Goal: Book appointment/travel/reservation

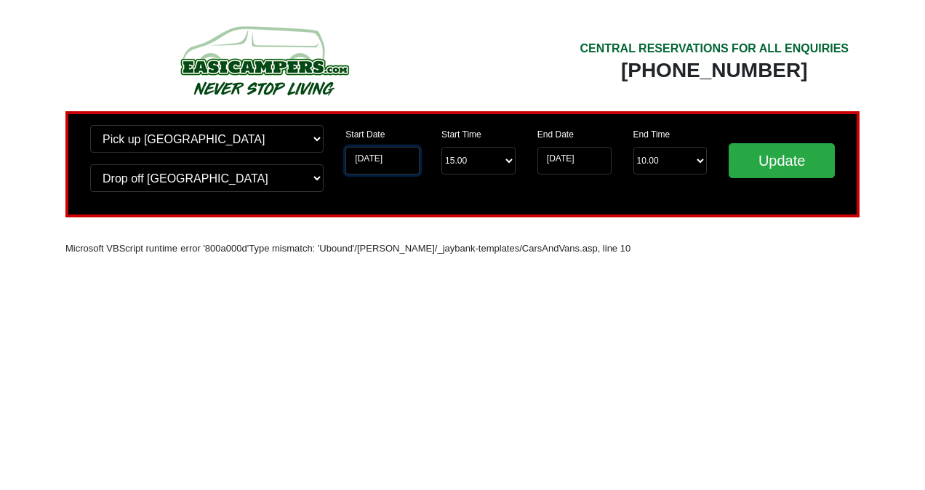
click at [401, 161] on input "[DATE]" at bounding box center [382, 161] width 74 height 28
click at [365, 159] on input "[DATE]" at bounding box center [382, 161] width 74 height 28
click at [398, 154] on input "[DATE]" at bounding box center [382, 161] width 74 height 28
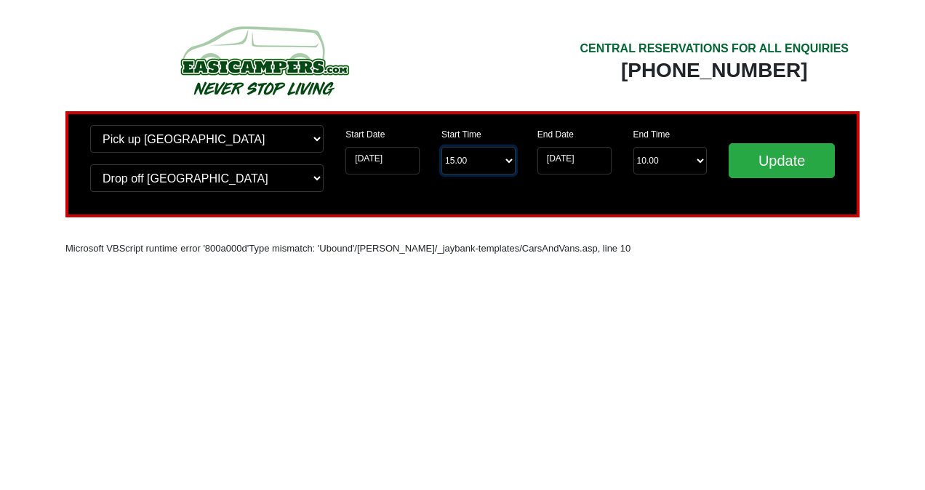
click at [513, 156] on select "Start Time 15.00 -------- 11.00 am (Saturday & Sunday Only) 12.00 pm (Saturday)…" at bounding box center [478, 161] width 74 height 28
click at [415, 157] on input "[DATE]" at bounding box center [382, 161] width 74 height 28
click at [398, 159] on input "[DATE]" at bounding box center [382, 161] width 74 height 28
click at [393, 159] on input "[DATE]" at bounding box center [382, 161] width 74 height 28
click at [388, 159] on input "[DATE]" at bounding box center [382, 161] width 74 height 28
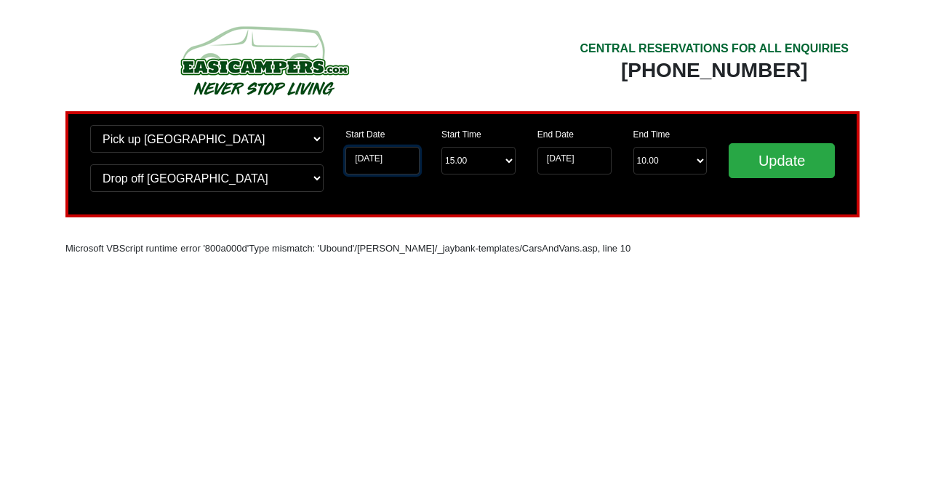
click at [384, 160] on input "[DATE]" at bounding box center [382, 161] width 74 height 28
drag, startPoint x: 352, startPoint y: 160, endPoint x: 376, endPoint y: 156, distance: 24.3
click at [376, 156] on input "[DATE]" at bounding box center [382, 161] width 74 height 28
click at [315, 139] on select "Change pick up location? Pick up Edinburgh Birmingham Airport Blackburn Lancash…" at bounding box center [206, 139] width 233 height 28
select select "EDI"
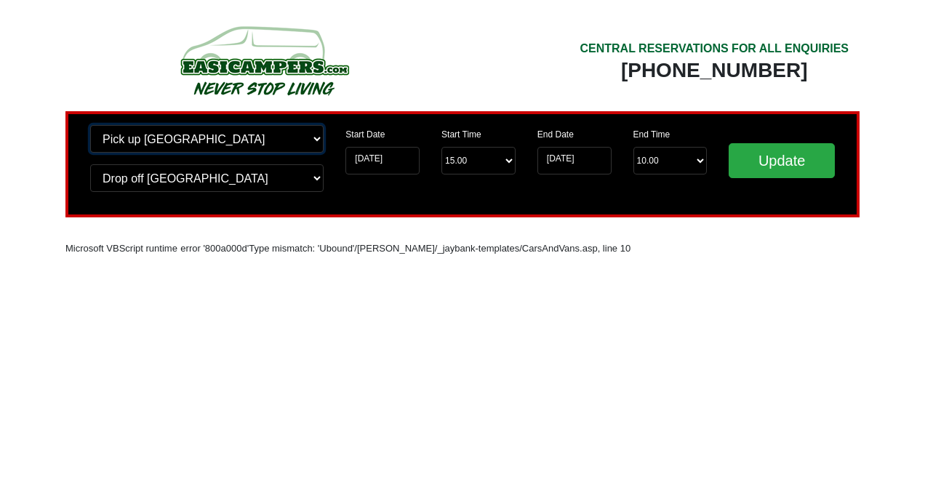
click at [90, 125] on select "Change pick up location? Pick up Edinburgh Birmingham Airport Blackburn Lancash…" at bounding box center [206, 139] width 233 height 28
click at [265, 185] on select "Change drop off location? Drop off Edinburgh Birmingham Airport Blackburn Lanca…" at bounding box center [206, 178] width 233 height 28
select select "EDI"
click at [90, 164] on select "Change drop off location? Drop off Edinburgh Birmingham Airport Blackburn Lanca…" at bounding box center [206, 178] width 233 height 28
click at [370, 160] on input "[DATE]" at bounding box center [382, 161] width 74 height 28
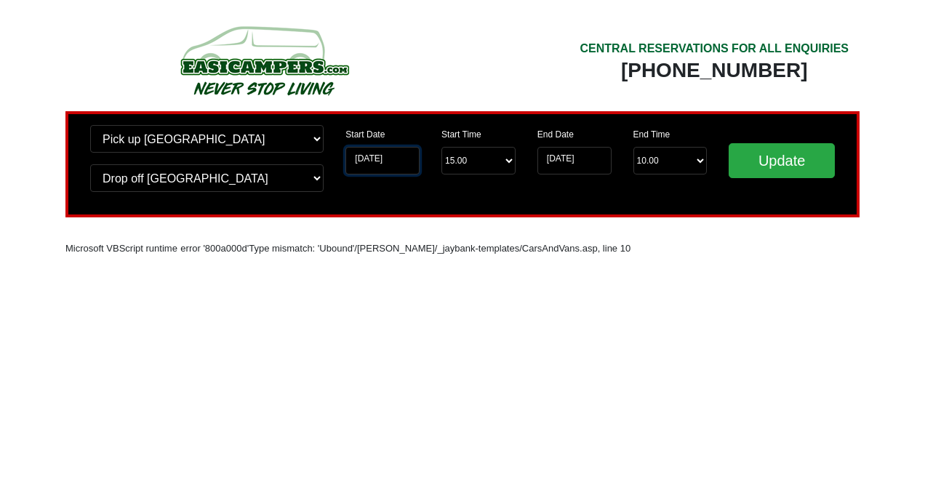
click at [370, 160] on input "[DATE]" at bounding box center [382, 161] width 74 height 28
click at [482, 162] on select "Start Time 15.00 -------- 11.00 am (Saturday & Sunday Only) 12.00 pm (Saturday)…" at bounding box center [478, 161] width 74 height 28
click at [580, 160] on input "[DATE]" at bounding box center [574, 161] width 74 height 28
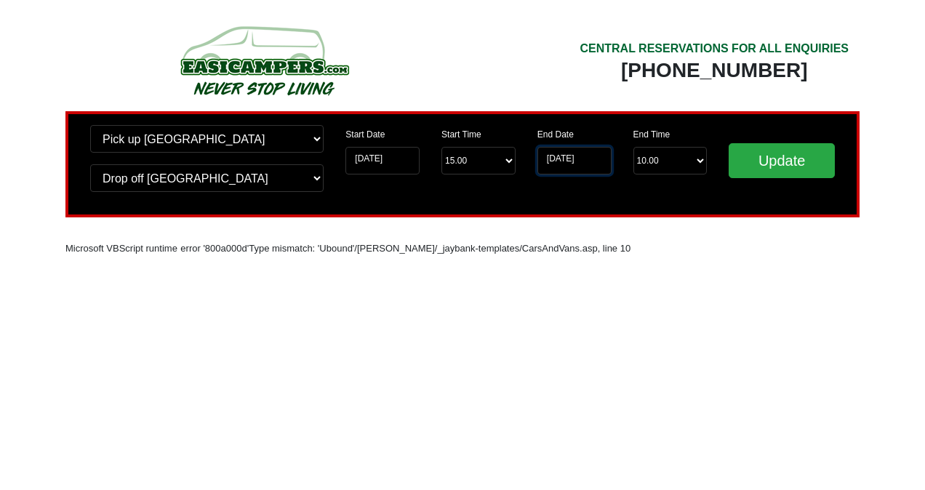
click at [580, 160] on input "[DATE]" at bounding box center [574, 161] width 74 height 28
click at [756, 156] on input "Update" at bounding box center [782, 160] width 106 height 35
click at [233, 69] on img at bounding box center [264, 60] width 276 height 80
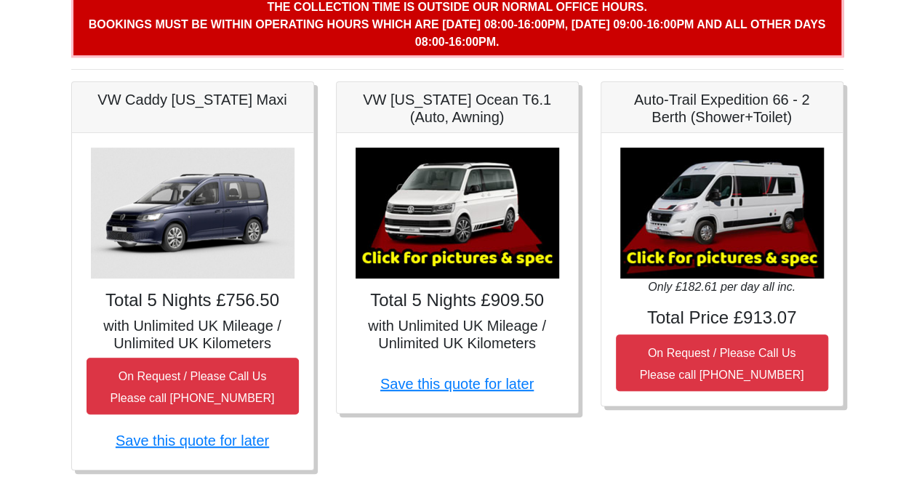
scroll to position [228, 0]
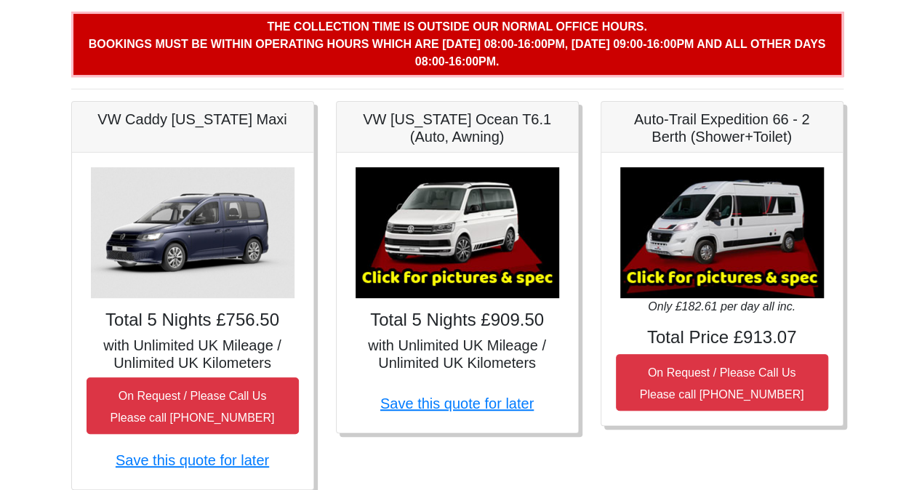
click at [704, 240] on img at bounding box center [722, 232] width 204 height 131
